Goal: Communication & Community: Answer question/provide support

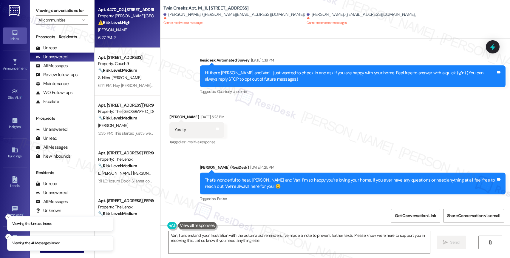
scroll to position [2285, 0]
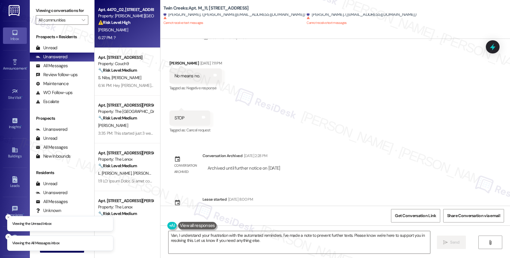
click at [124, 36] on div "6:27 PM: ? 6:27 PM: ?" at bounding box center [126, 37] width 56 height 7
type textarea "Fetching suggested responses. Please feel free to read through the conversation…"
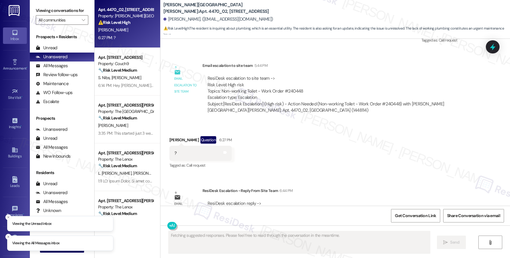
scroll to position [711, 0]
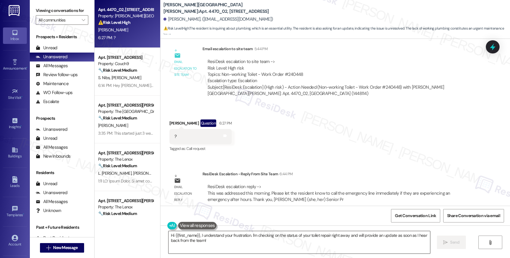
click at [251, 246] on textarea "Hi {{first_name}}, I understand your frustration. I'm checking on the status of…" at bounding box center [300, 242] width 262 height 22
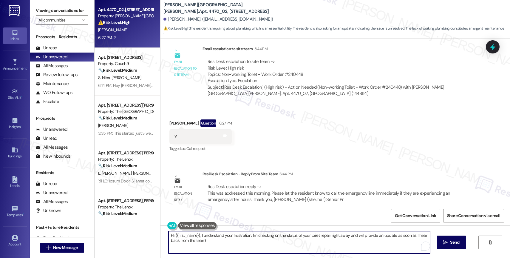
click at [251, 246] on textarea "Hi {{first_name}}, I understand your frustration. I'm checking on the status of…" at bounding box center [300, 242] width 262 height 22
drag, startPoint x: 378, startPoint y: 234, endPoint x: 429, endPoint y: 236, distance: 50.8
click at [429, 236] on textarea "Good news! This was addressed by maintenance earlier today. Please let us know …" at bounding box center [300, 242] width 262 height 22
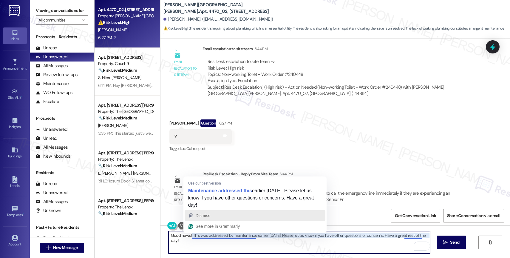
click at [224, 215] on div "Dismiss" at bounding box center [254, 215] width 135 height 9
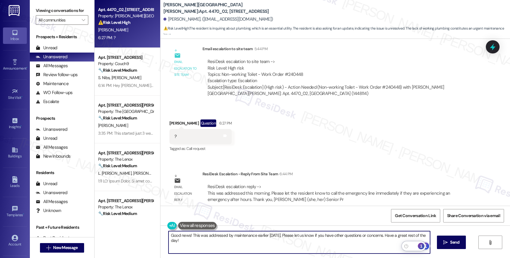
type textarea "Good news! This was addressed by maintenance earlier today. Please let us know …"
click at [423, 245] on div "1" at bounding box center [421, 246] width 7 height 7
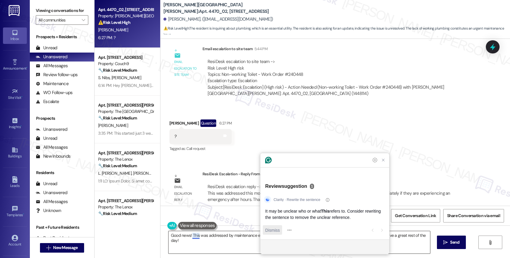
click at [270, 229] on span "Dismiss" at bounding box center [272, 230] width 15 height 6
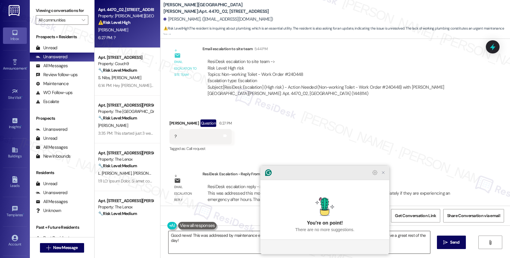
click at [386, 176] on icon "Close Grammarly Assistant" at bounding box center [383, 172] width 7 height 7
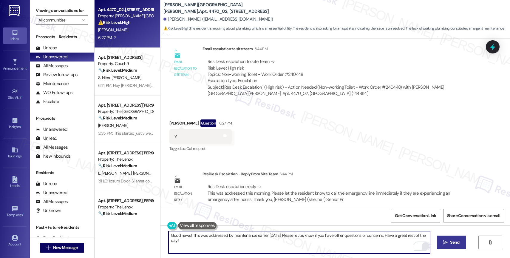
click at [449, 241] on span "Send" at bounding box center [455, 242] width 12 height 6
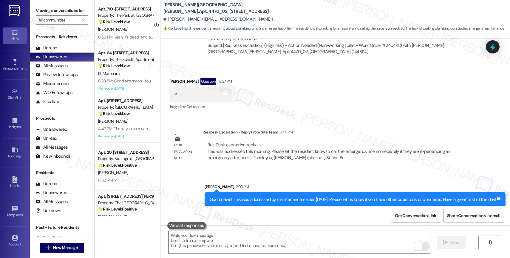
scroll to position [358, 0]
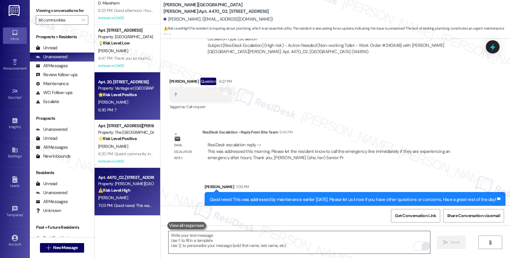
click at [129, 95] on strong "🌟 Risk Level: Positive" at bounding box center [117, 94] width 38 height 5
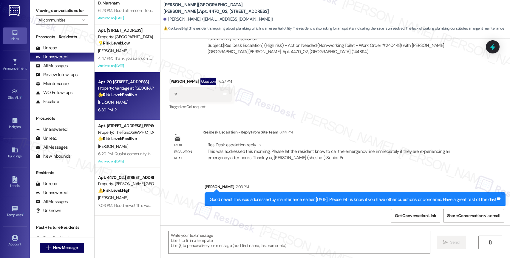
type textarea "Fetching suggested responses. Please feel free to read through the conversation…"
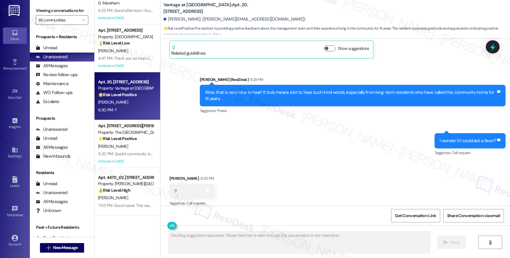
scroll to position [507, 0]
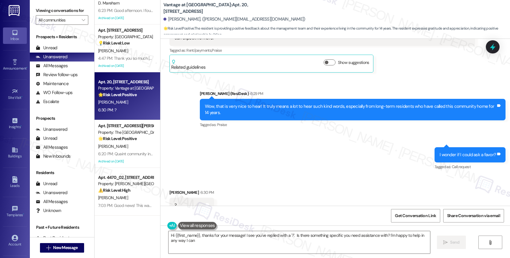
type textarea "Hi {{first_name}}, thanks for your message! I see you've replied with a '?'. Is…"
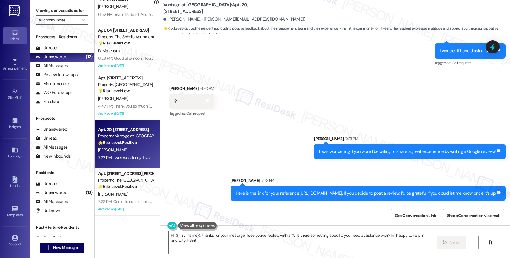
scroll to position [262, 0]
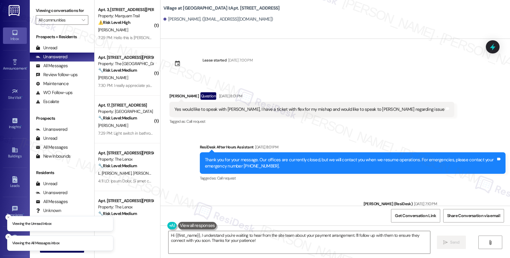
scroll to position [417, 0]
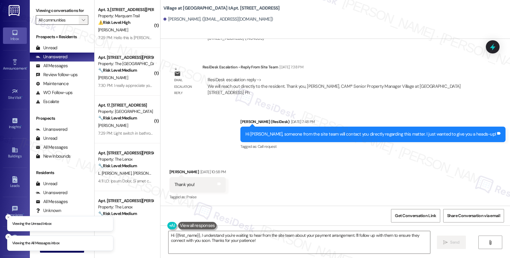
click at [82, 22] on icon "" at bounding box center [83, 20] width 3 height 5
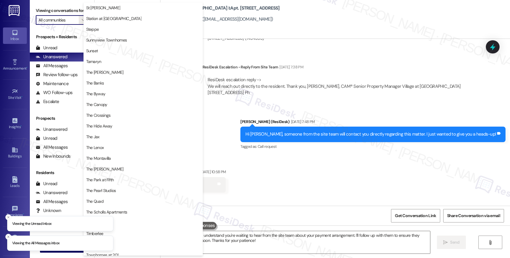
scroll to position [1101, 0]
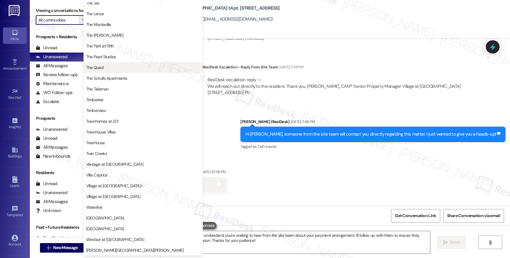
click at [117, 66] on span "The Quad" at bounding box center [143, 67] width 114 height 6
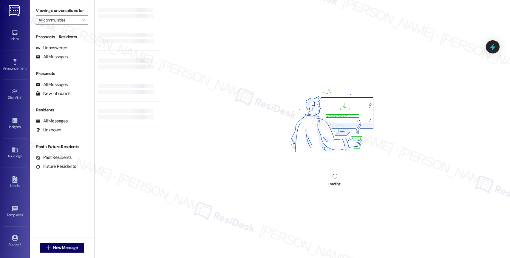
type input "The Quad"
